Goal: Information Seeking & Learning: Check status

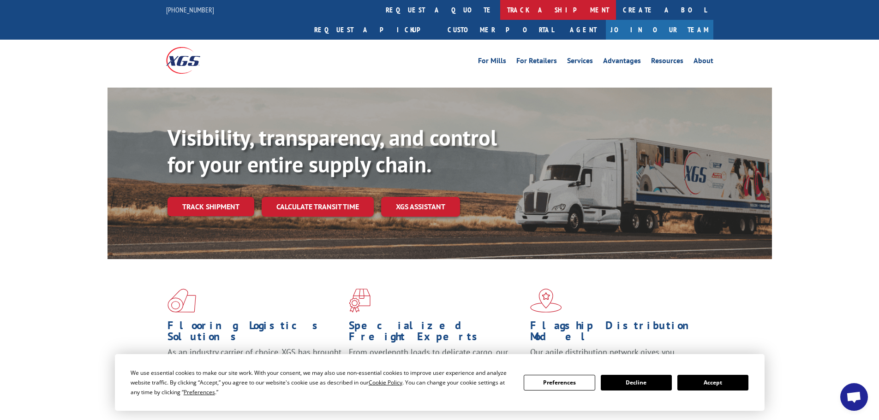
click at [500, 4] on link "track a shipment" at bounding box center [558, 10] width 116 height 20
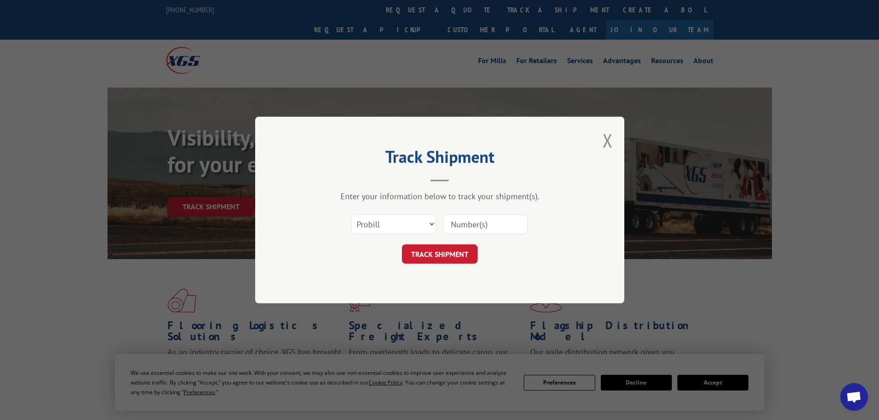
click at [483, 226] on input at bounding box center [485, 224] width 85 height 19
paste input "17672358"
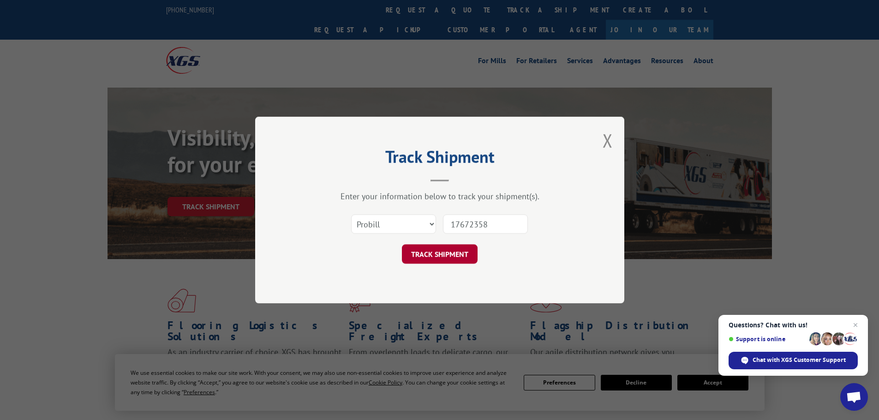
type input "17672358"
click at [465, 253] on button "TRACK SHIPMENT" at bounding box center [440, 254] width 76 height 19
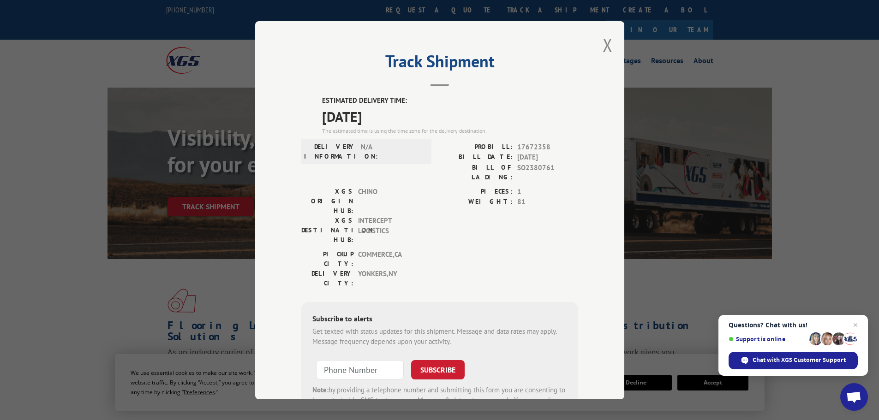
click at [613, 46] on div "Track Shipment ESTIMATED DELIVERY TIME: 10/13/2025 The estimated time is using …" at bounding box center [439, 210] width 369 height 378
click at [603, 49] on button "Close modal" at bounding box center [608, 45] width 10 height 24
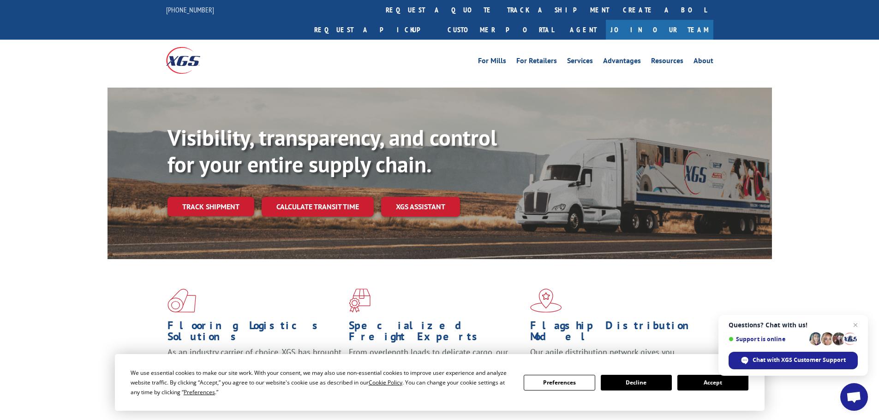
click at [500, 13] on link "track a shipment" at bounding box center [558, 10] width 116 height 20
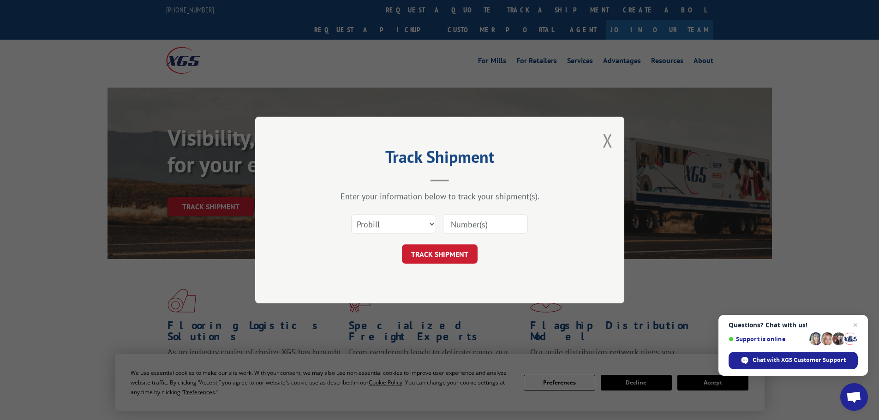
drag, startPoint x: 613, startPoint y: 145, endPoint x: 426, endPoint y: 90, distance: 194.8
click at [610, 143] on div "Track Shipment Enter your information below to track your shipment(s). Select c…" at bounding box center [439, 210] width 369 height 187
click at [493, 223] on input at bounding box center [485, 224] width 85 height 19
paste input "https://www.xgsi.com/"
type input "https://www.xgsi.com/"
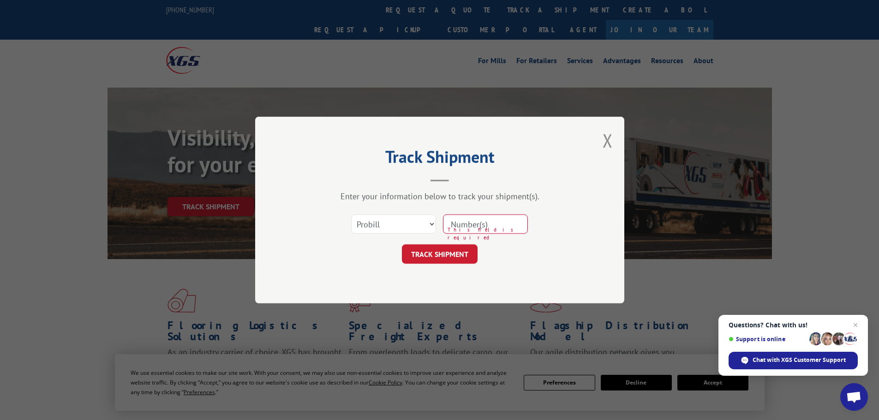
paste input "17672358"
type input "17672358"
click at [455, 252] on button "TRACK SHIPMENT" at bounding box center [440, 254] width 76 height 19
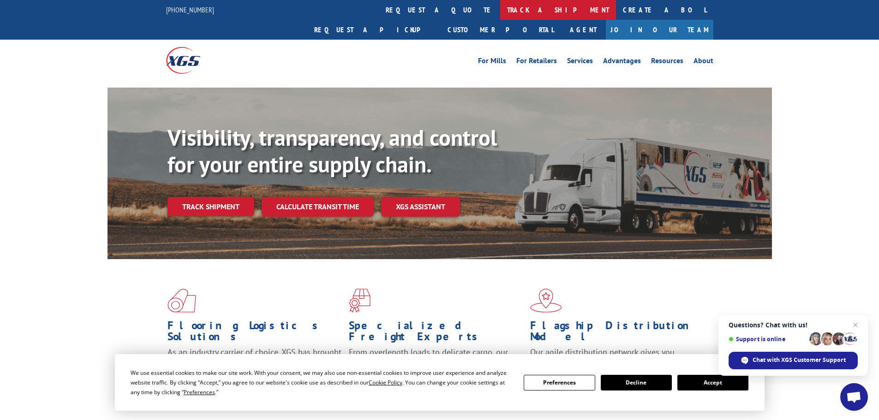
click at [500, 11] on link "track a shipment" at bounding box center [558, 10] width 116 height 20
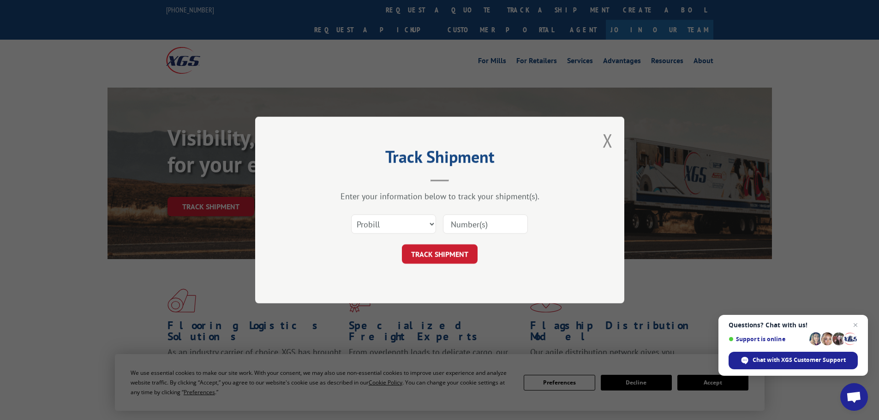
click at [475, 225] on input at bounding box center [485, 224] width 85 height 19
paste input "17637356"
type input "17637356"
click at [462, 246] on button "TRACK SHIPMENT" at bounding box center [440, 254] width 76 height 19
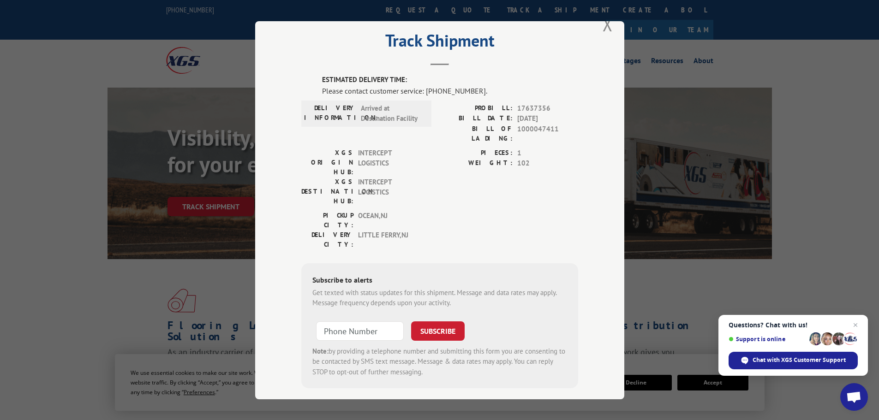
scroll to position [31, 0]
